Goal: Navigation & Orientation: Find specific page/section

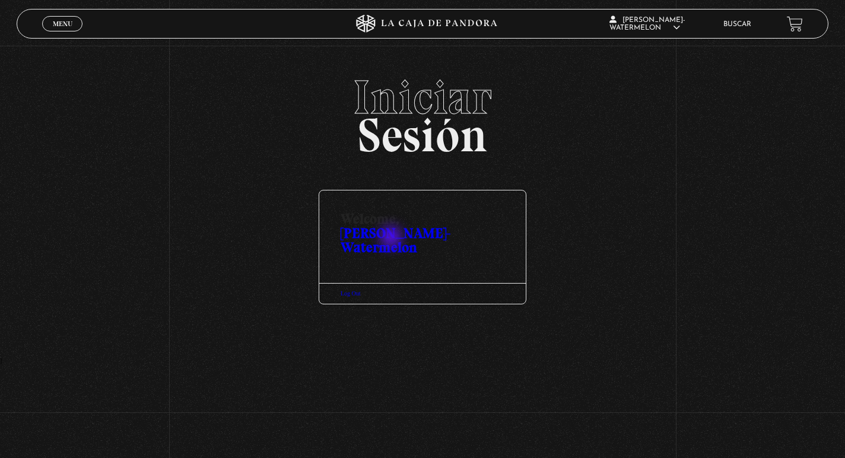
click at [392, 239] on link "Kary-Watermelon" at bounding box center [396, 239] width 110 height 31
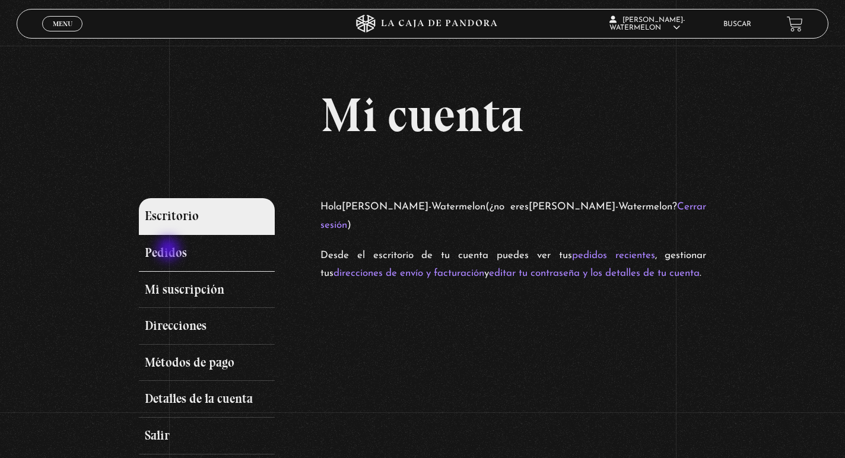
click at [170, 250] on link "Pedidos" at bounding box center [207, 253] width 136 height 37
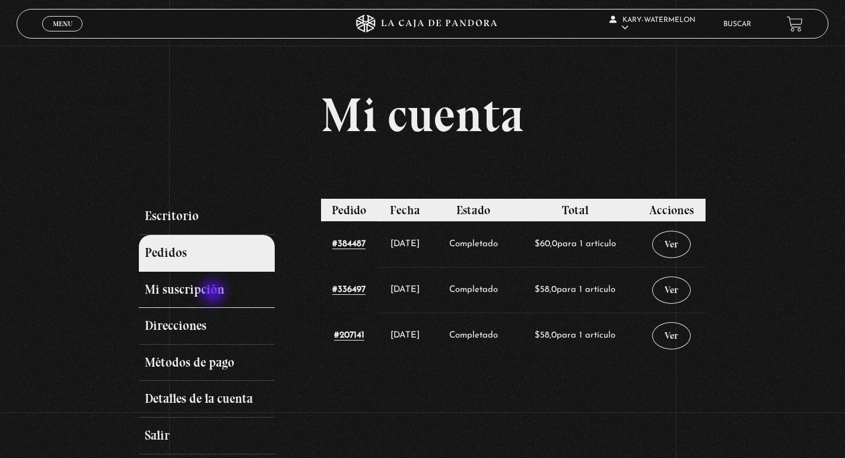
click at [214, 294] on link "Mi suscripción" at bounding box center [207, 290] width 136 height 37
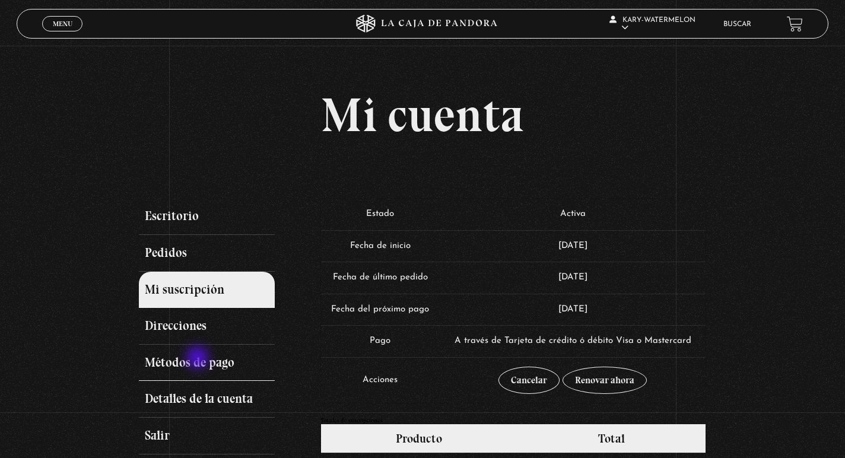
click at [199, 359] on link "Métodos de pago" at bounding box center [207, 363] width 136 height 37
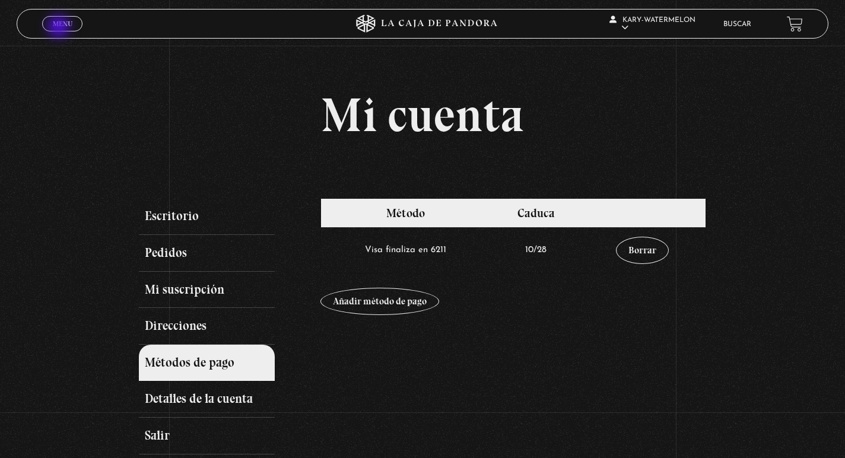
click at [61, 28] on link "Menu Cerrar" at bounding box center [62, 23] width 40 height 15
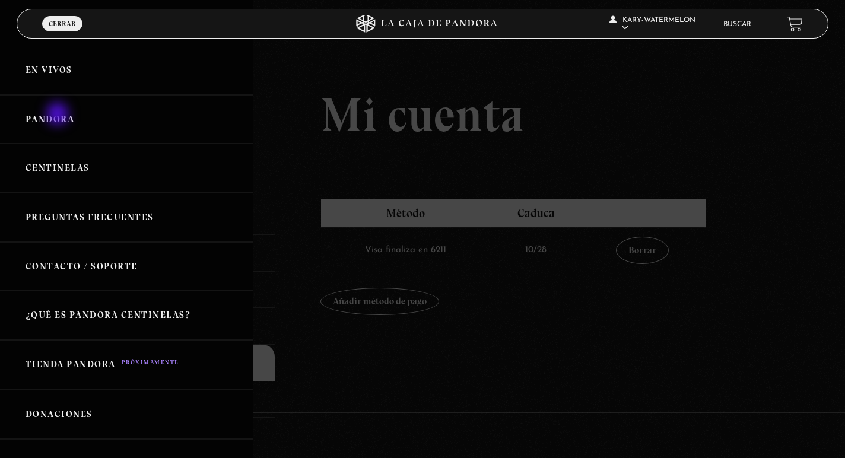
click at [59, 115] on link "Pandora" at bounding box center [126, 119] width 253 height 49
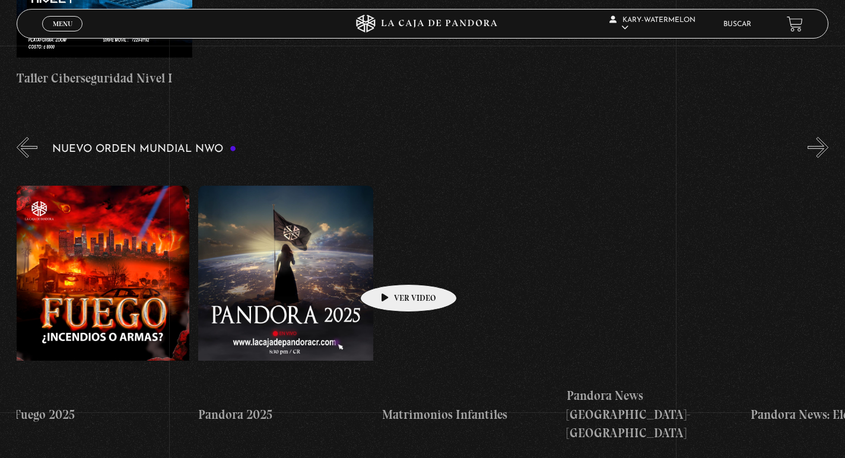
scroll to position [0, 1297]
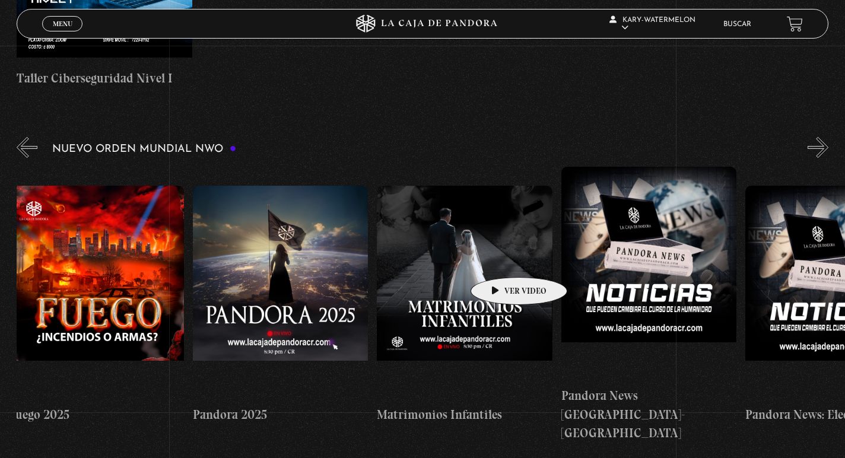
click at [500, 259] on figure at bounding box center [464, 293] width 175 height 214
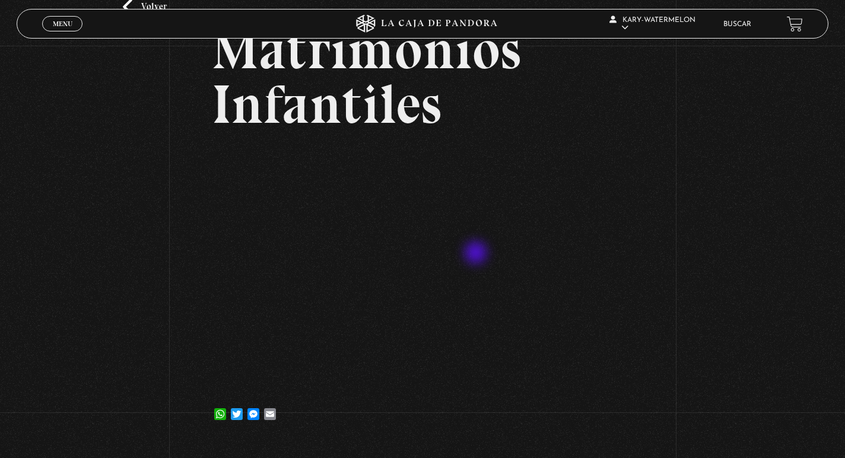
scroll to position [106, 0]
